Goal: Information Seeking & Learning: Learn about a topic

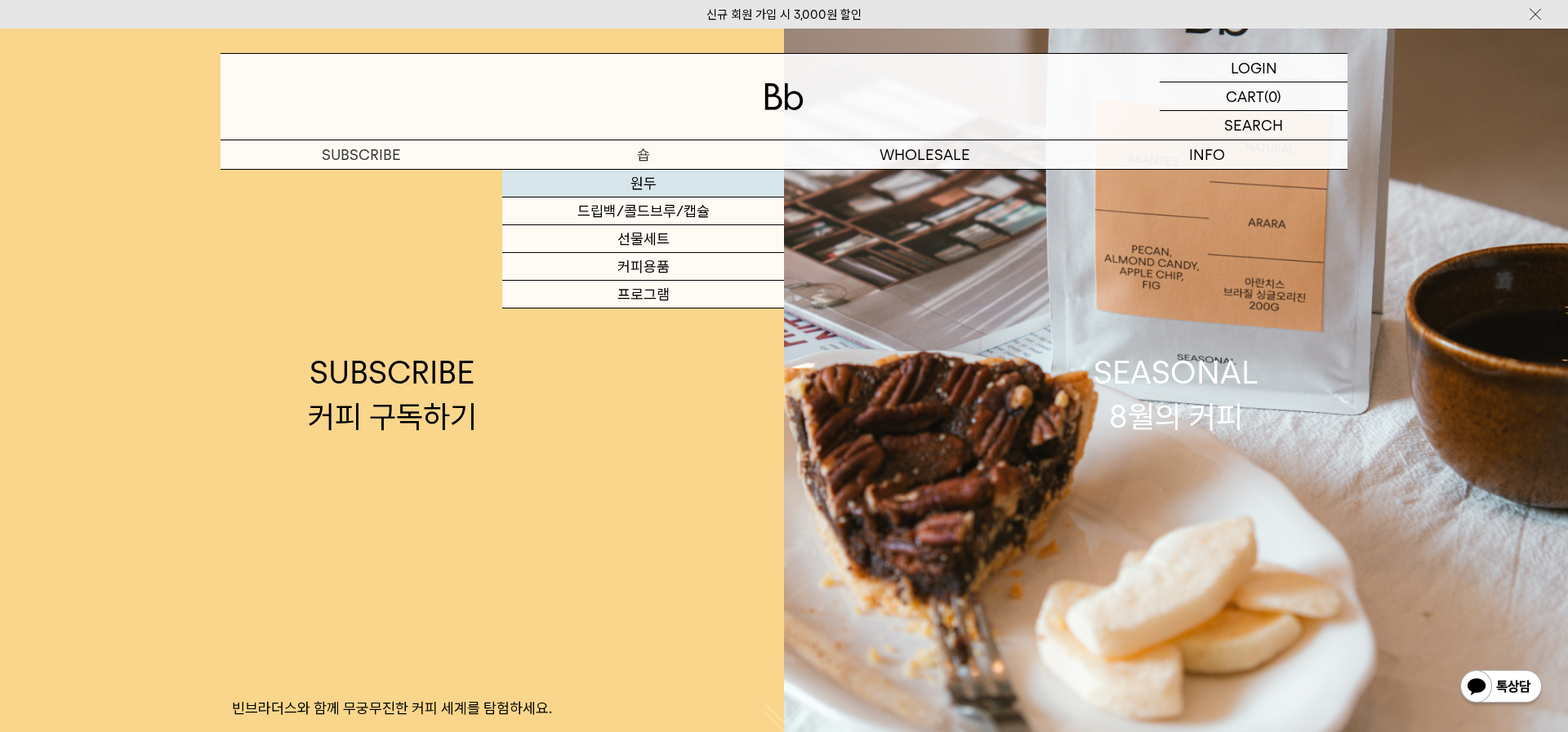
click at [635, 173] on link "원두" at bounding box center [643, 184] width 282 height 27
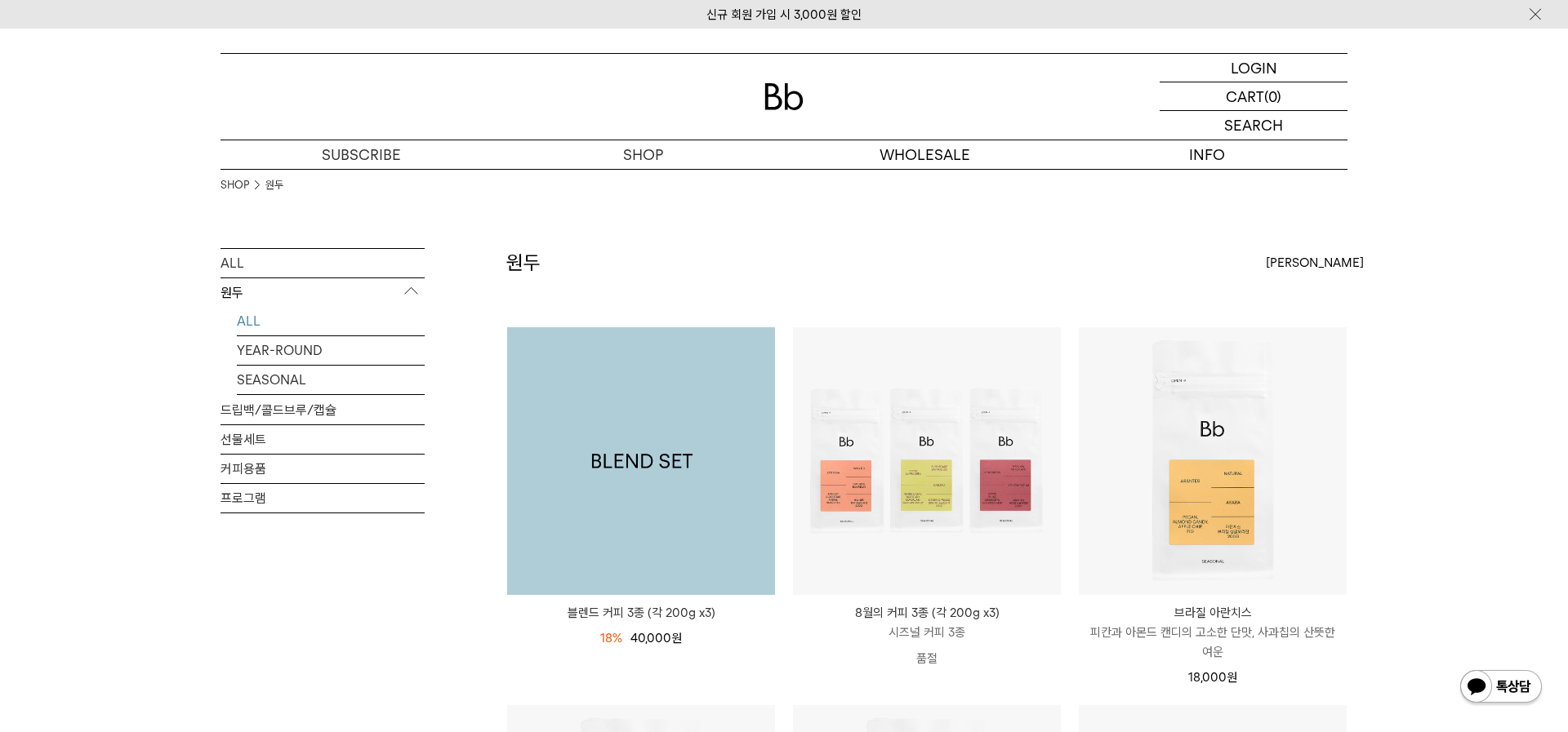
click at [683, 418] on img at bounding box center [641, 461] width 268 height 268
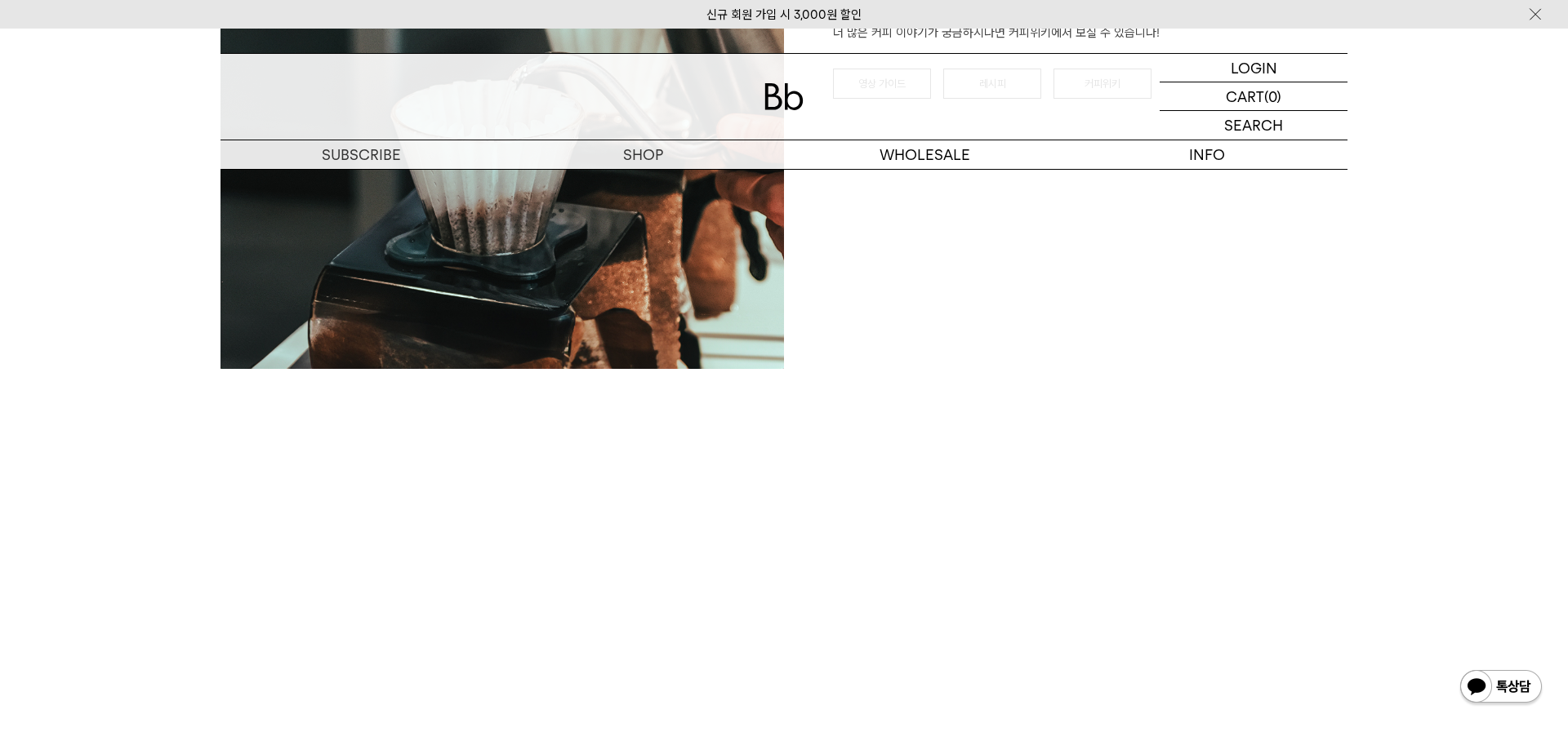
scroll to position [4334, 0]
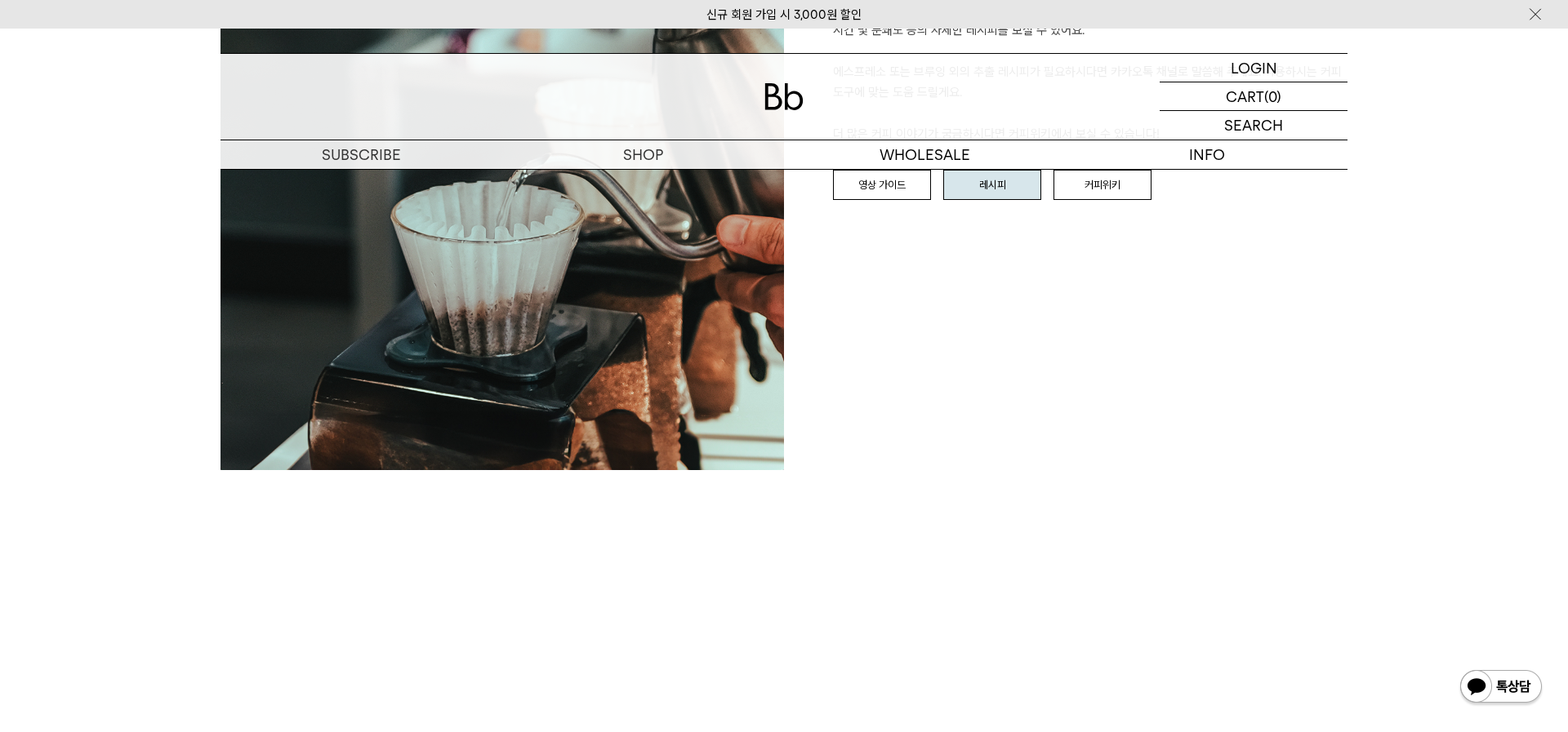
click at [992, 185] on link "레시피" at bounding box center [992, 186] width 98 height 31
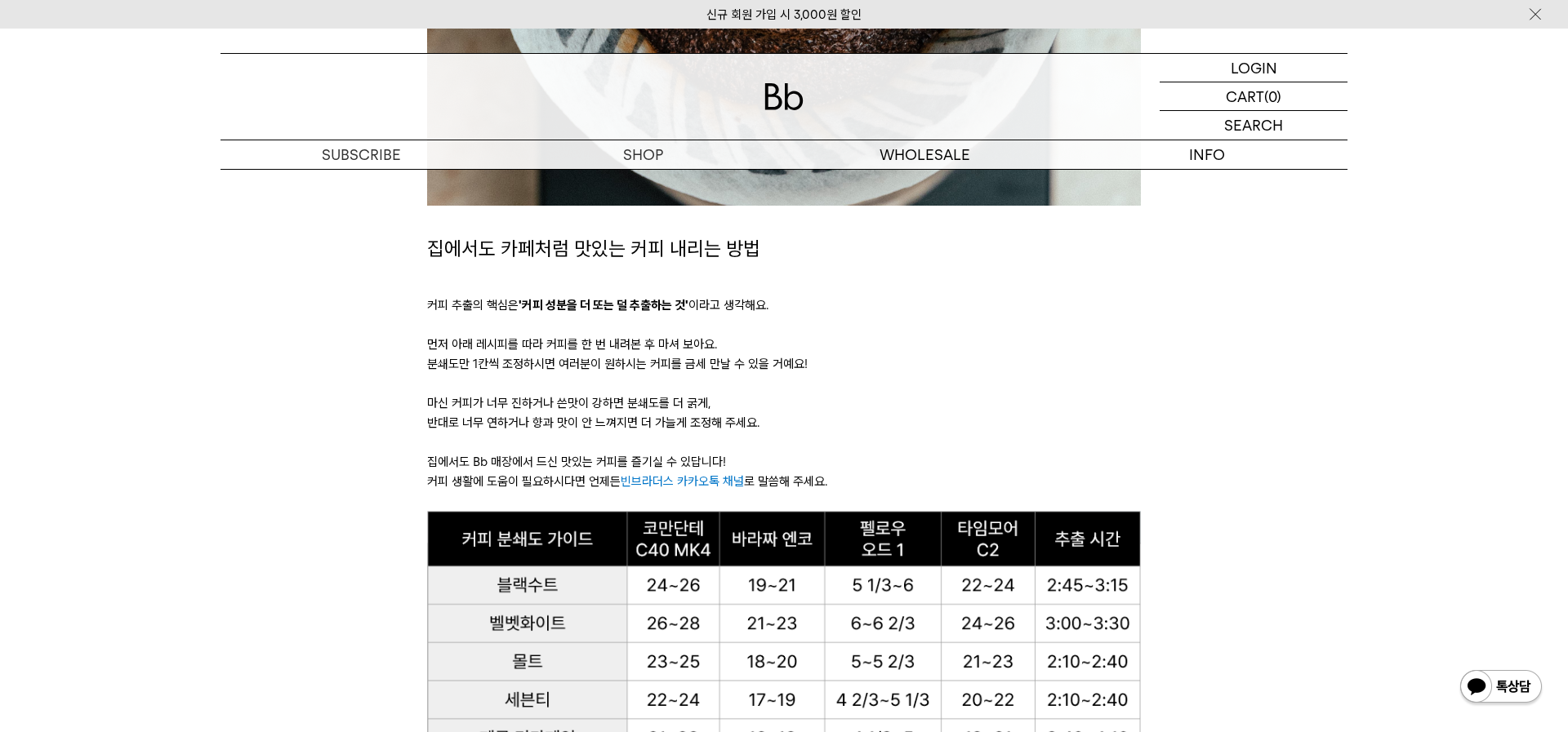
scroll to position [1301, 0]
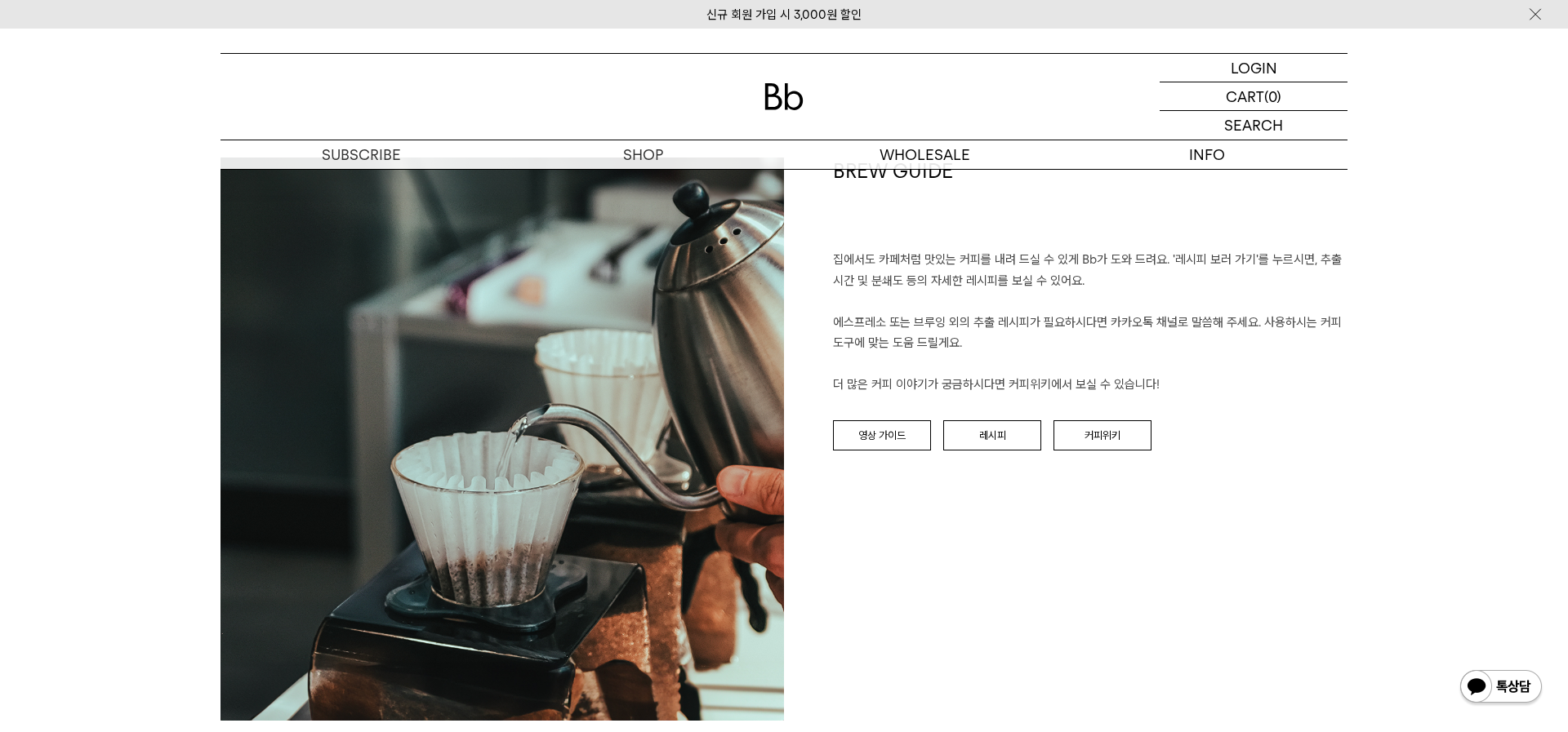
scroll to position [3978, 0]
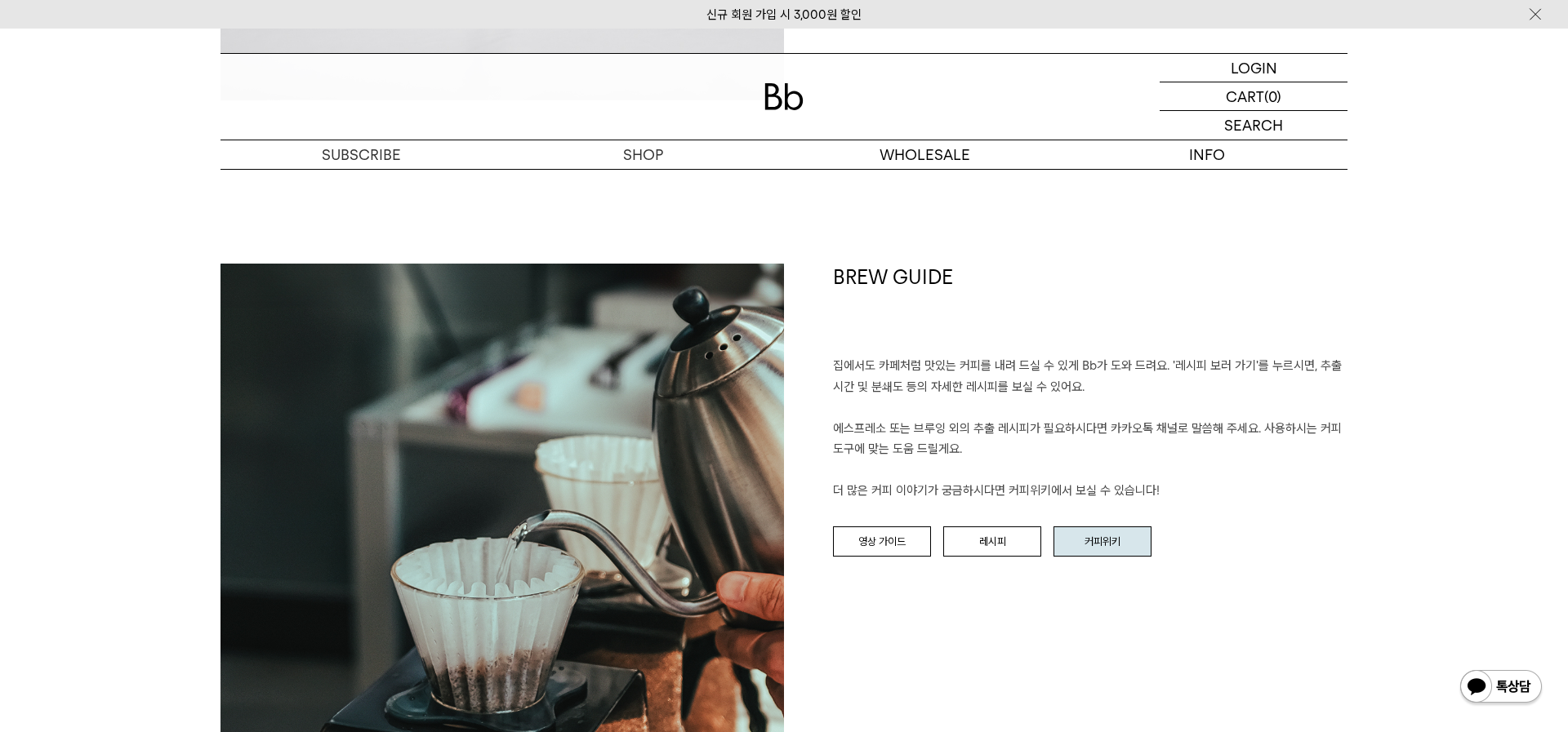
click at [1081, 538] on link "커피위키" at bounding box center [1102, 542] width 98 height 31
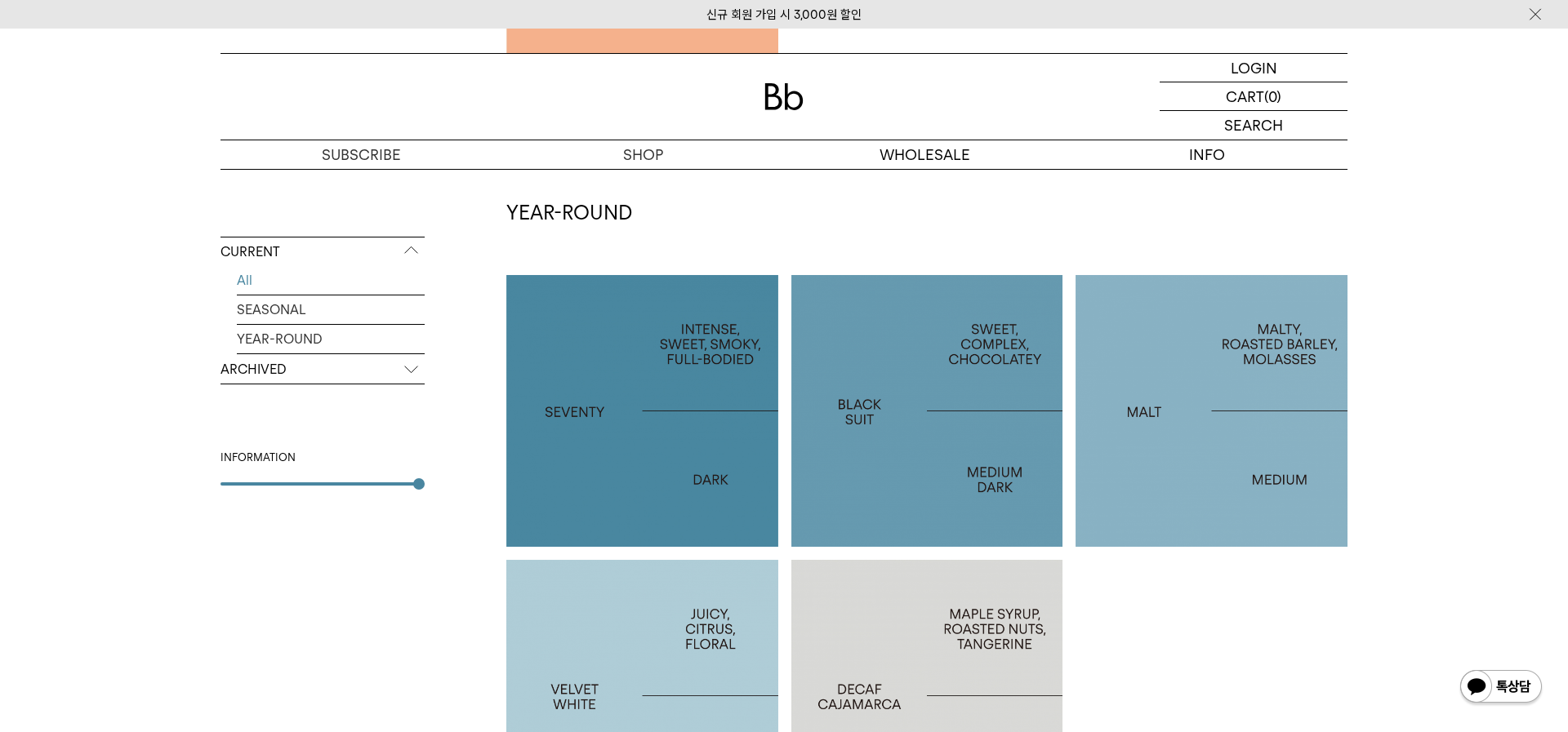
scroll to position [1147, 0]
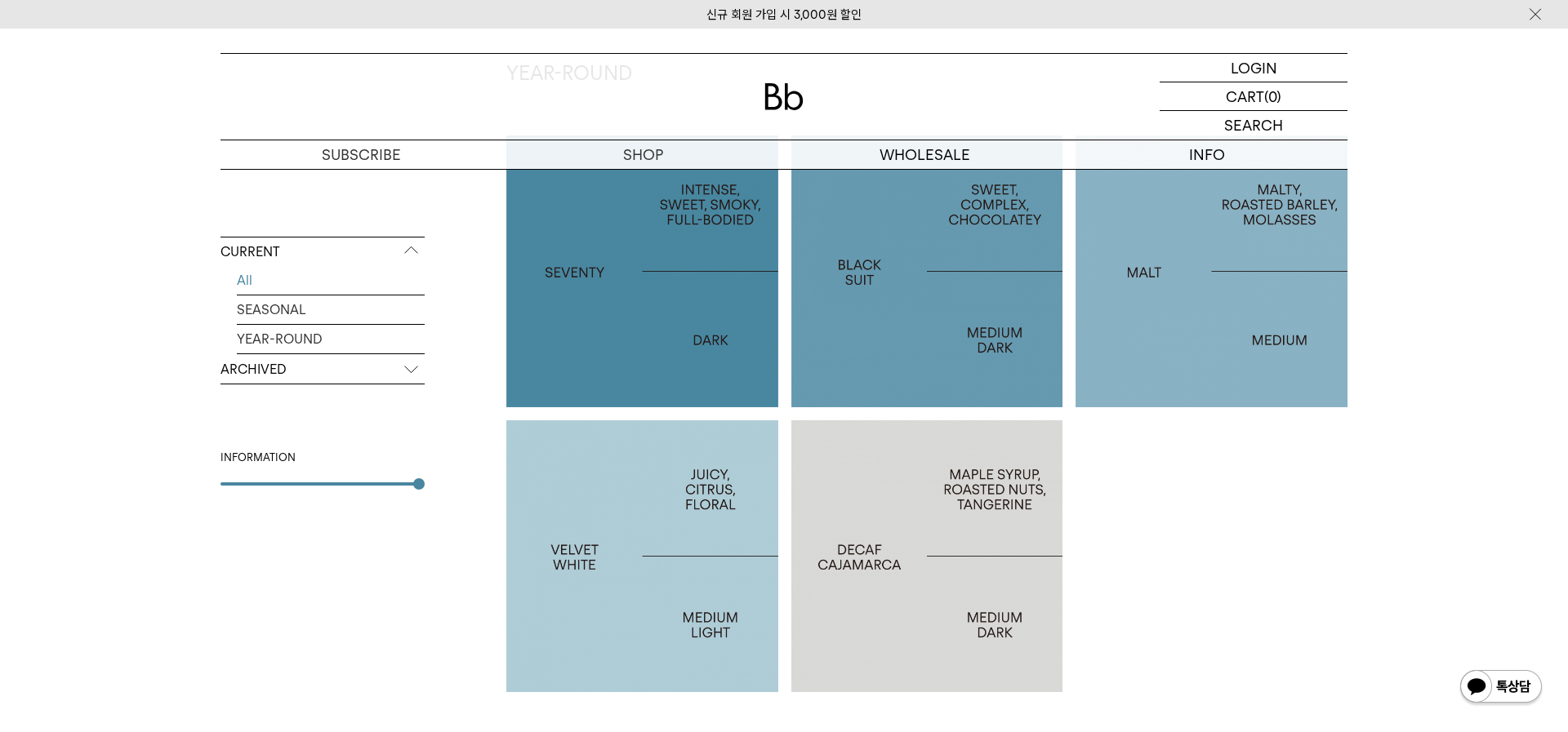
click at [976, 286] on div at bounding box center [927, 271] width 272 height 271
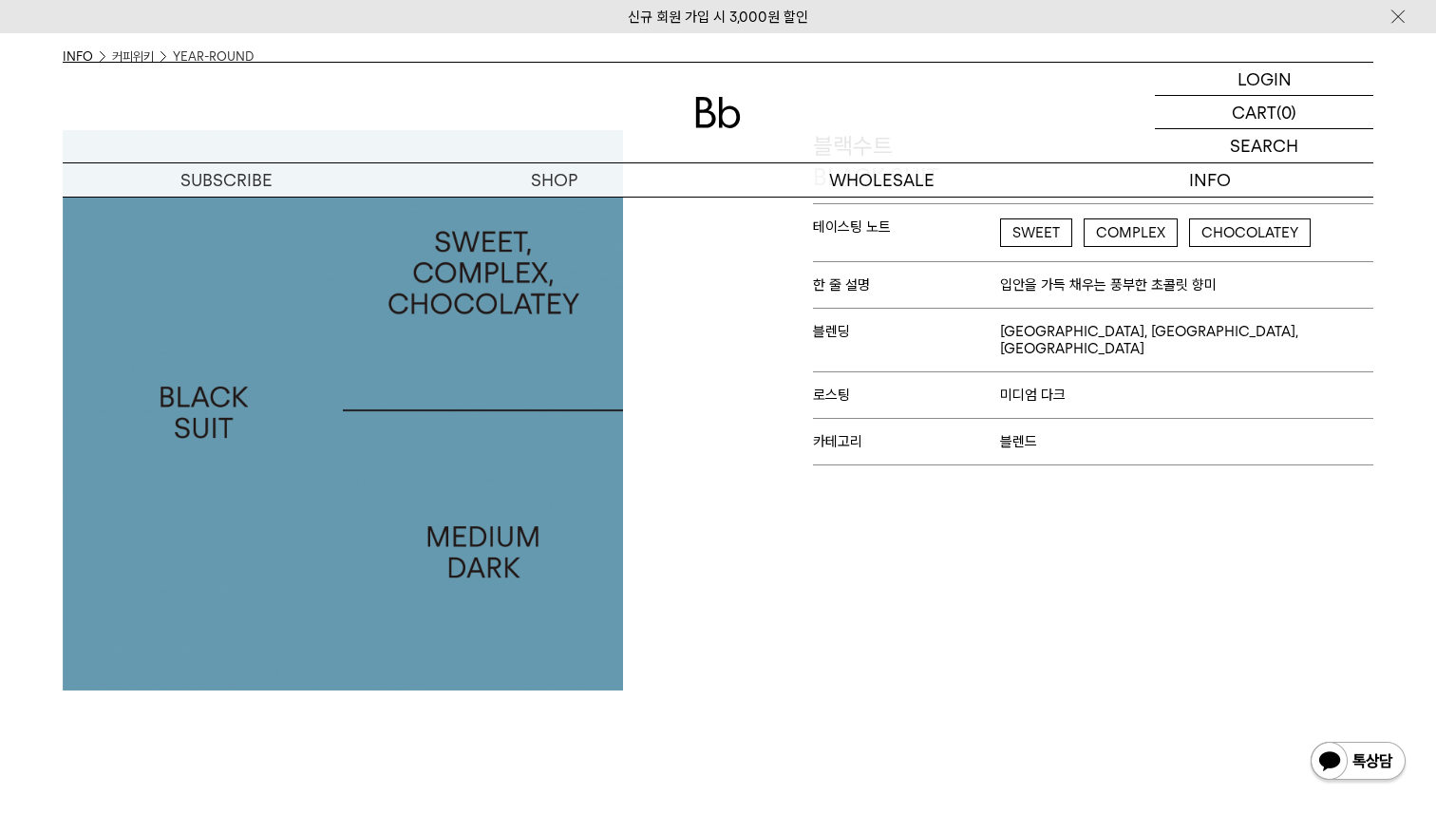
scroll to position [14, 0]
